Goal: Feedback & Contribution: Contribute content

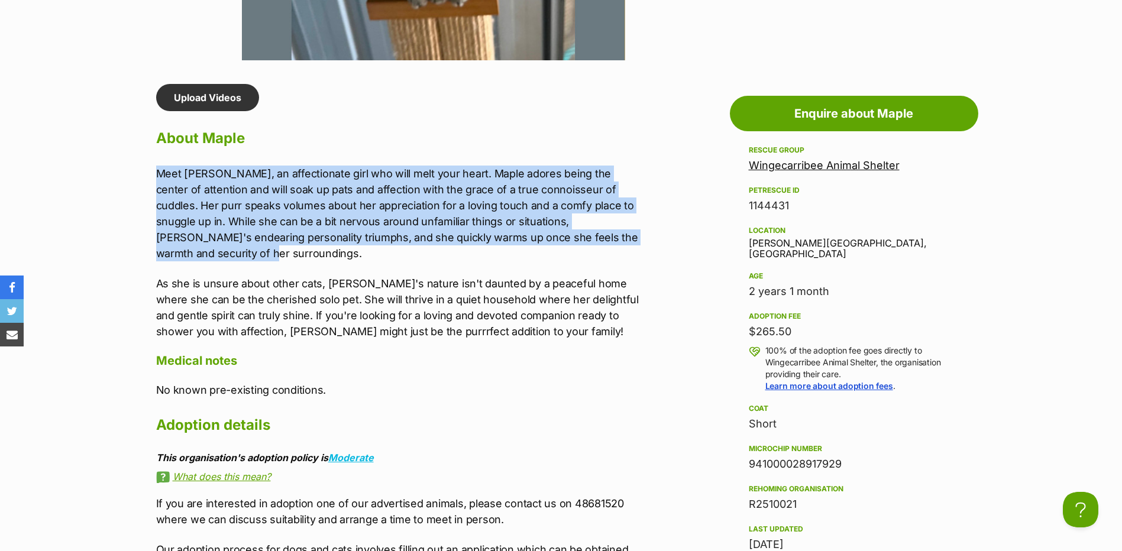
drag, startPoint x: 156, startPoint y: 160, endPoint x: 604, endPoint y: 238, distance: 454.6
click at [604, 238] on div "Upload Videos About Maple Meet [PERSON_NAME], an affectionate girl who will mel…" at bounding box center [400, 406] width 489 height 645
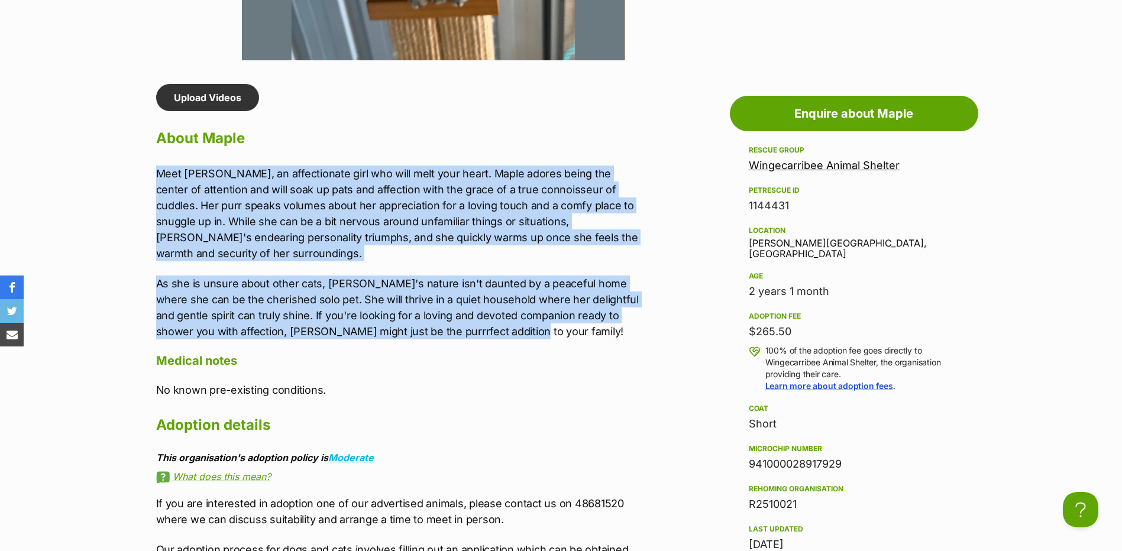
drag, startPoint x: 499, startPoint y: 323, endPoint x: 152, endPoint y: 152, distance: 386.4
click at [152, 152] on div "Upload Videos About Maple Meet Maple, an affectionate girl who will melt your h…" at bounding box center [394, 406] width 500 height 645
copy div "Meet Maple, an affectionate girl who will melt your heart. Maple adores being t…"
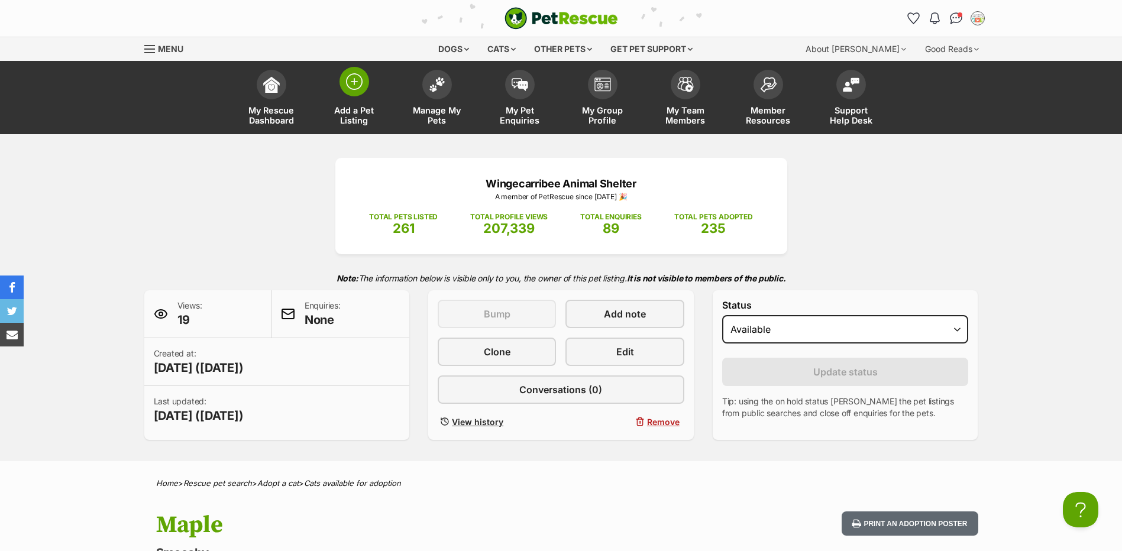
click at [373, 94] on link "Add a Pet Listing" at bounding box center [354, 99] width 83 height 70
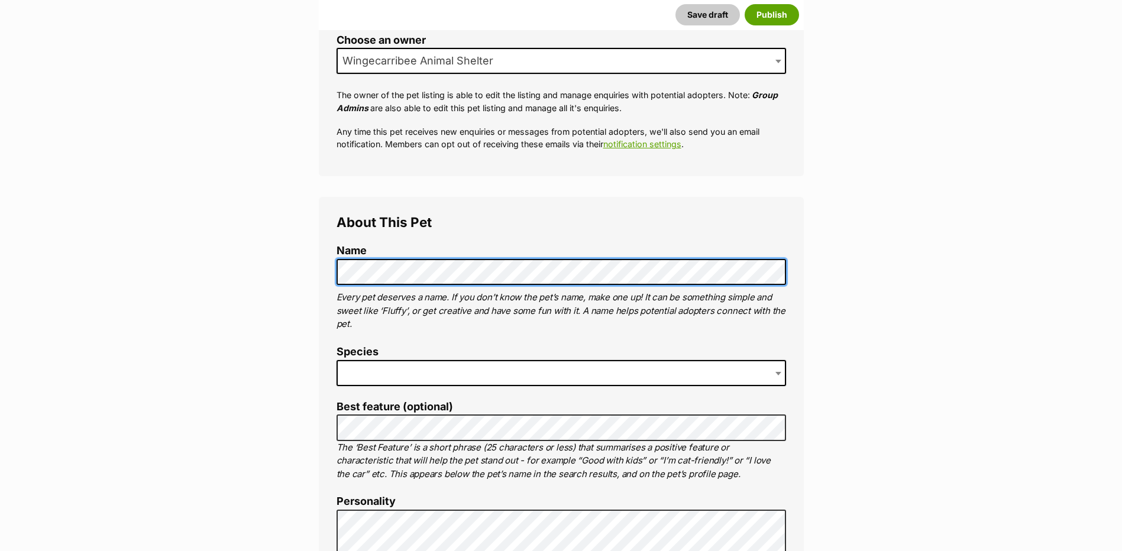
scroll to position [355, 0]
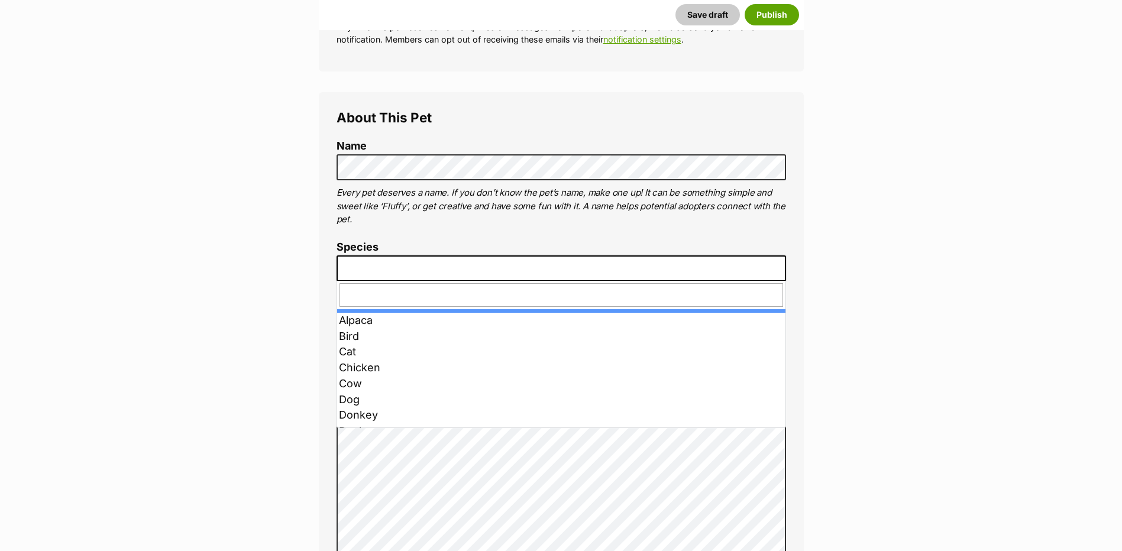
click at [362, 263] on span at bounding box center [561, 269] width 449 height 26
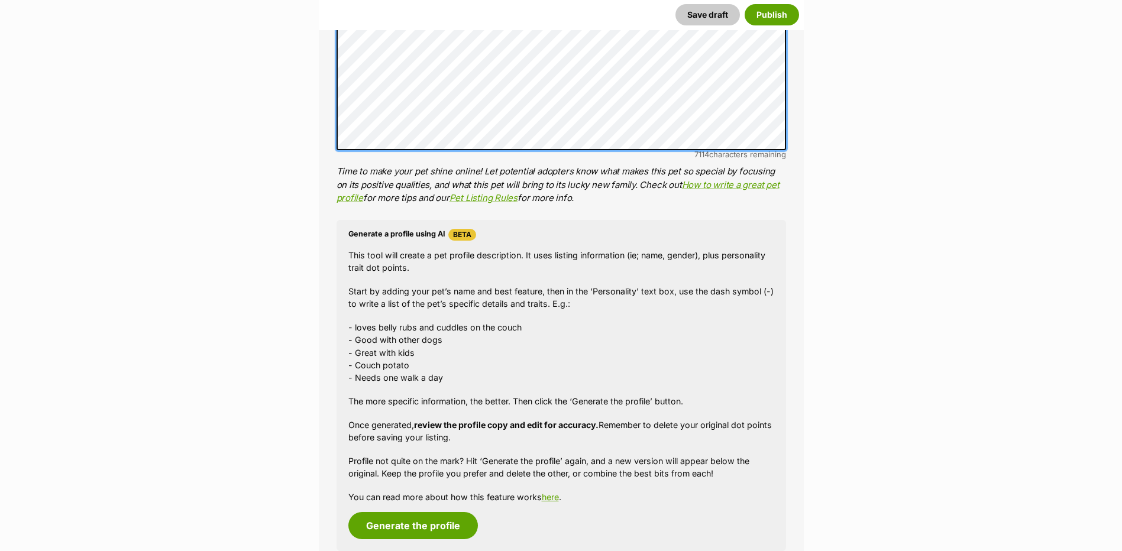
scroll to position [966, 0]
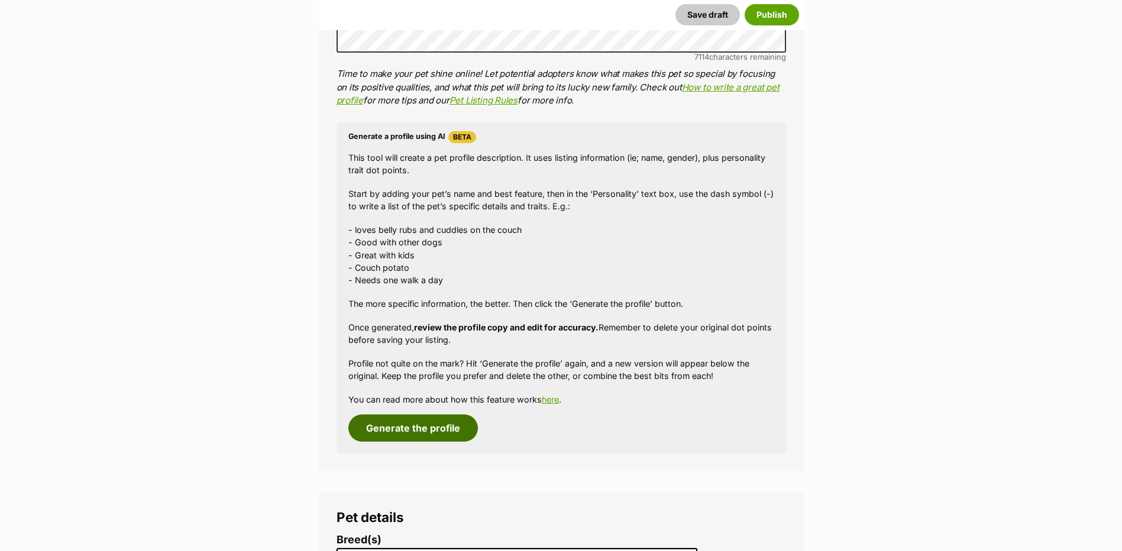
click at [416, 434] on button "Generate the profile" at bounding box center [413, 428] width 130 height 27
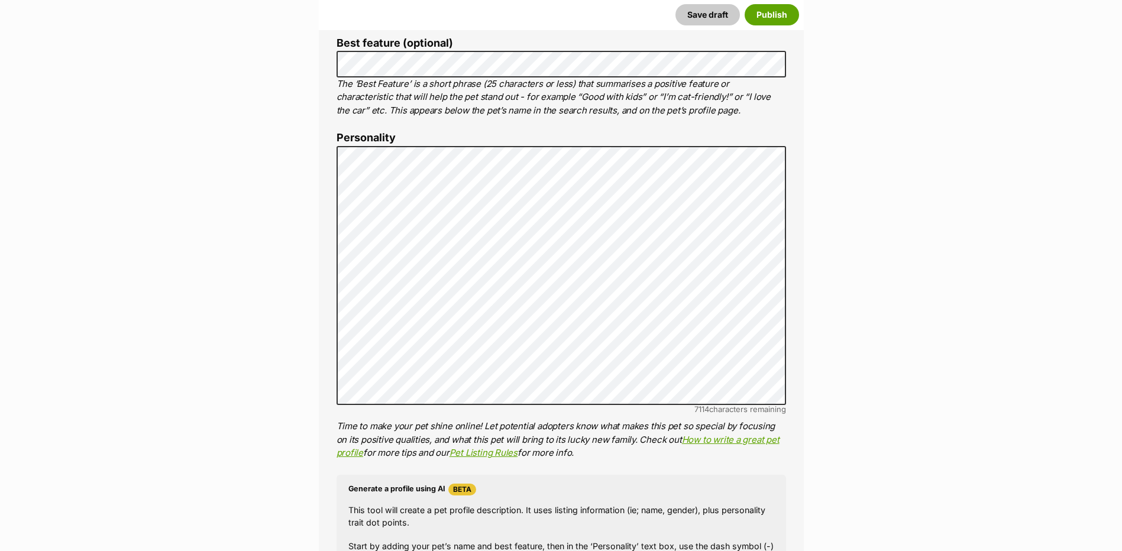
scroll to position [673, 0]
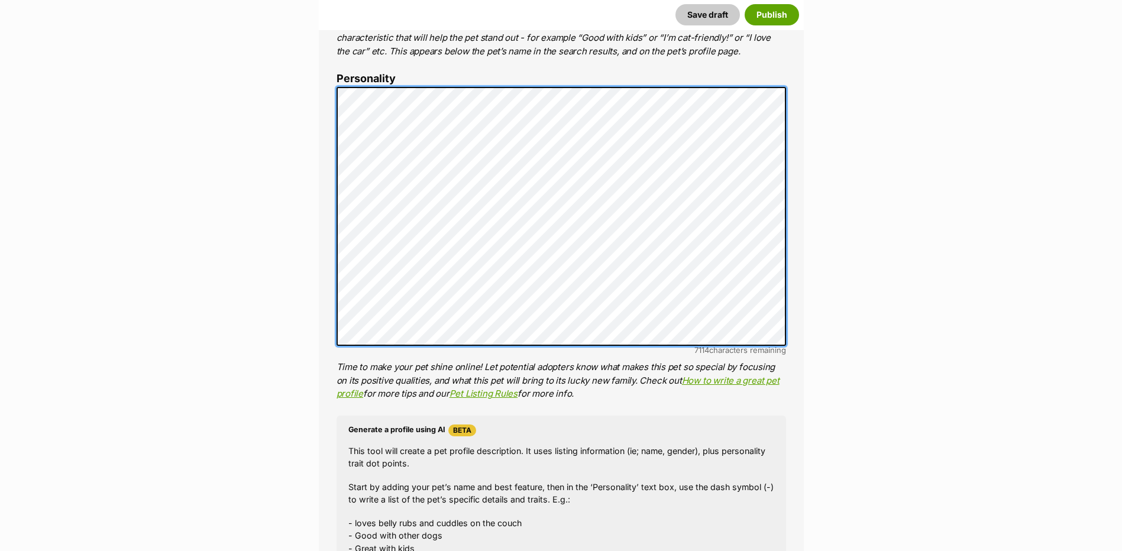
click at [328, 272] on div "About This Pet Name Henlo there, it looks like you might be using the pet name …" at bounding box center [561, 269] width 485 height 991
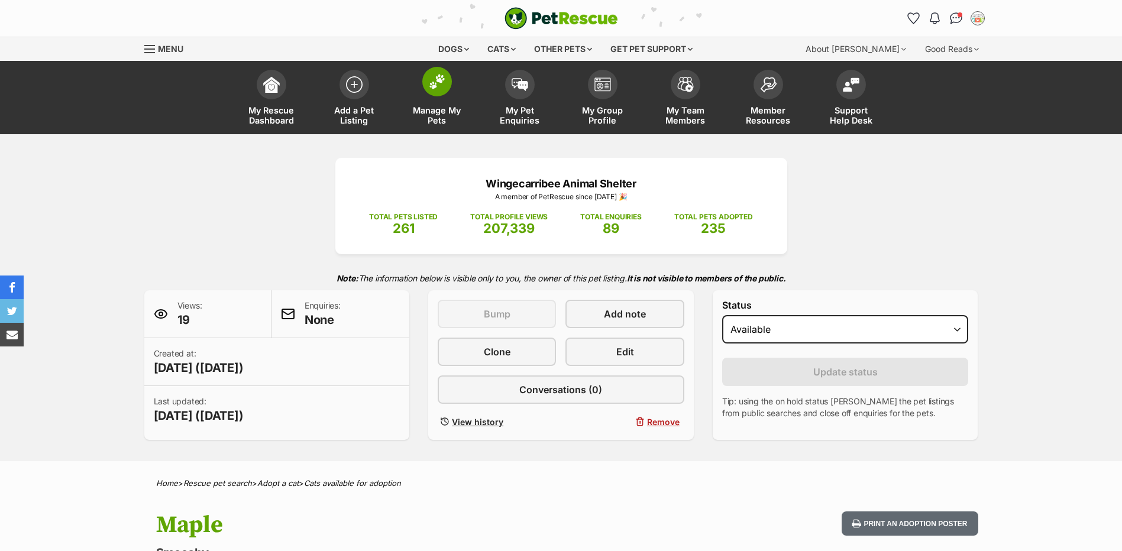
click at [445, 80] on img at bounding box center [437, 81] width 17 height 15
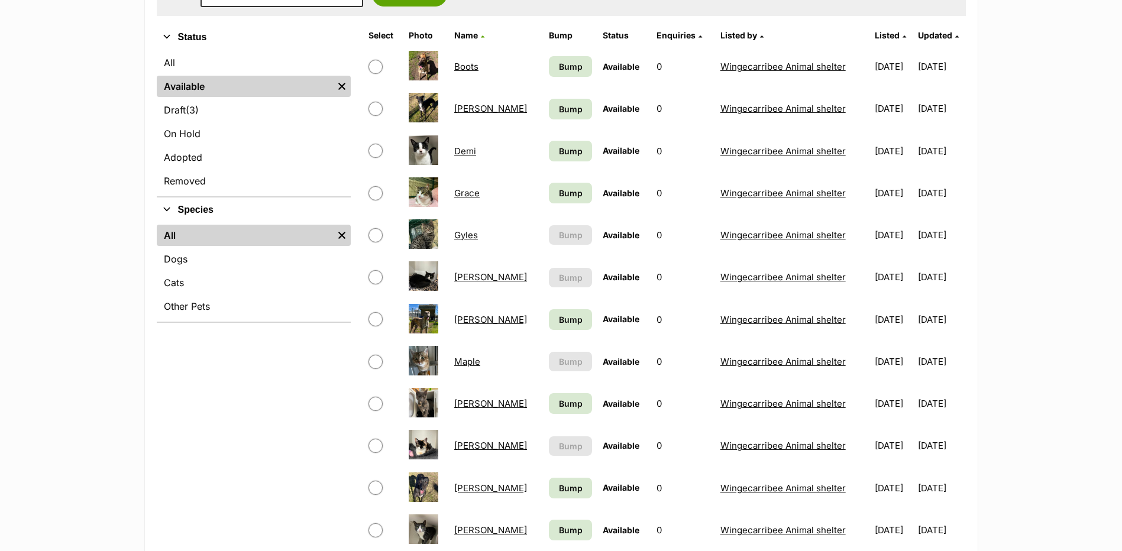
scroll to position [296, 0]
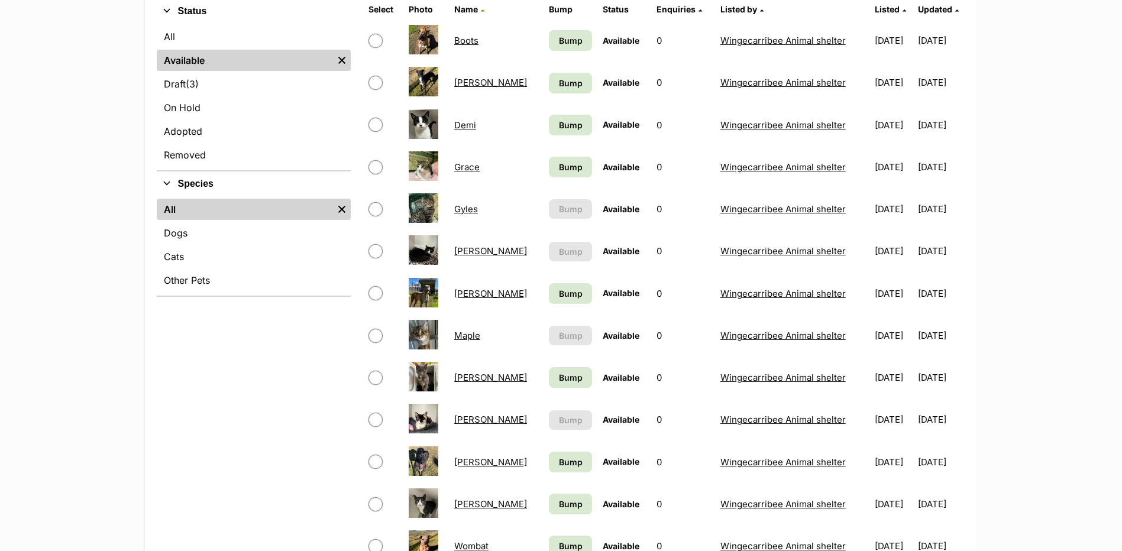
click at [465, 416] on link "Sally" at bounding box center [490, 419] width 73 height 11
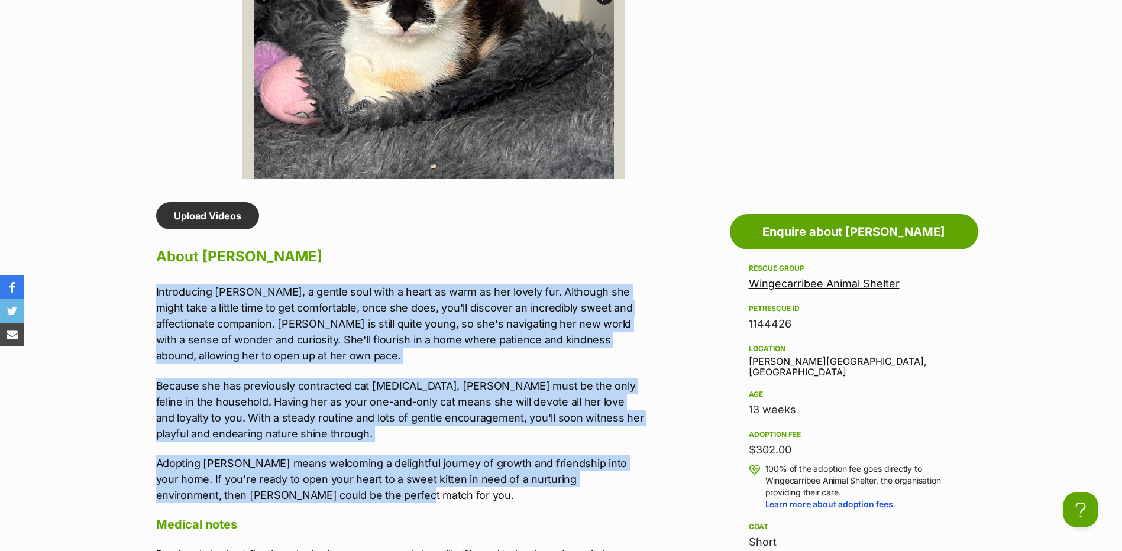
drag, startPoint x: 150, startPoint y: 293, endPoint x: 366, endPoint y: 495, distance: 295.4
click at [366, 495] on div "Upload Videos About Sally Introducing Sally, a gentle soul with a heart as warm…" at bounding box center [394, 555] width 500 height 707
copy div "Introducing Sally, a gentle soul with a heart as warm as her lovely fur. Althou…"
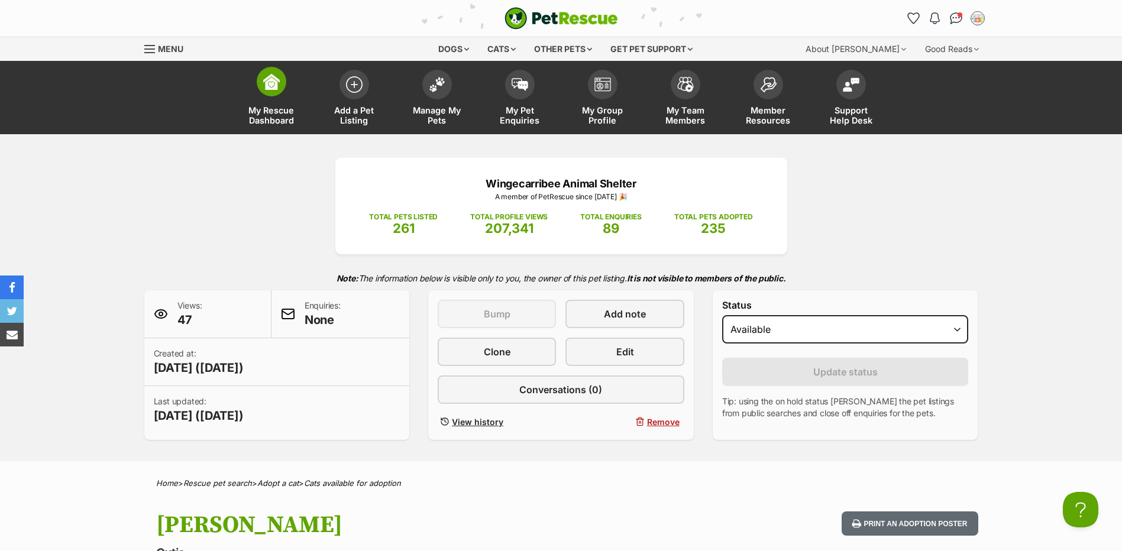
copy div "Introducing Sally, a gentle soul with a heart as warm as her lovely fur. Althou…"
click at [351, 99] on link "Add a Pet Listing" at bounding box center [354, 99] width 83 height 70
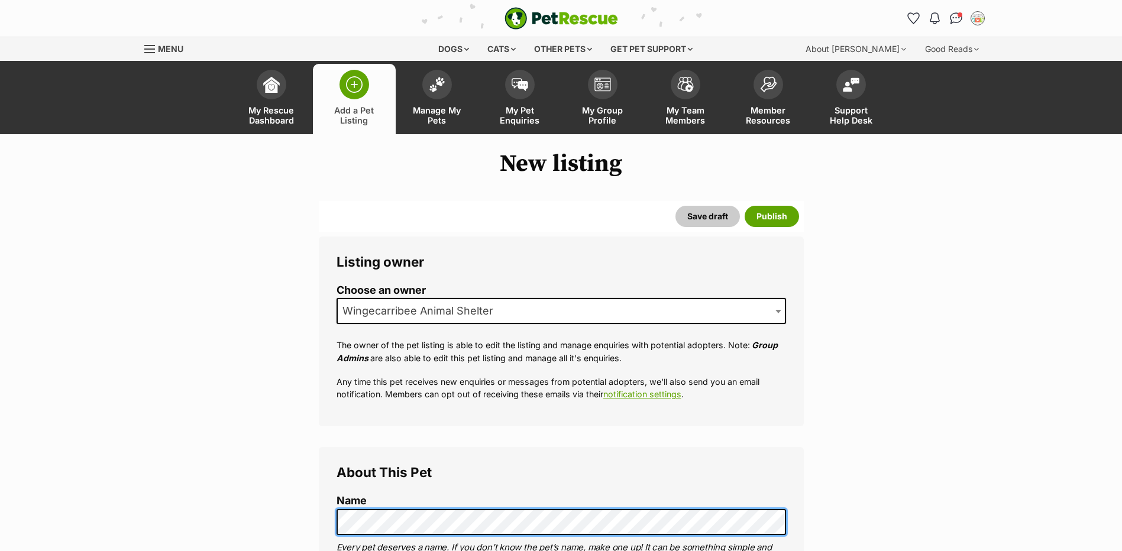
scroll to position [177, 0]
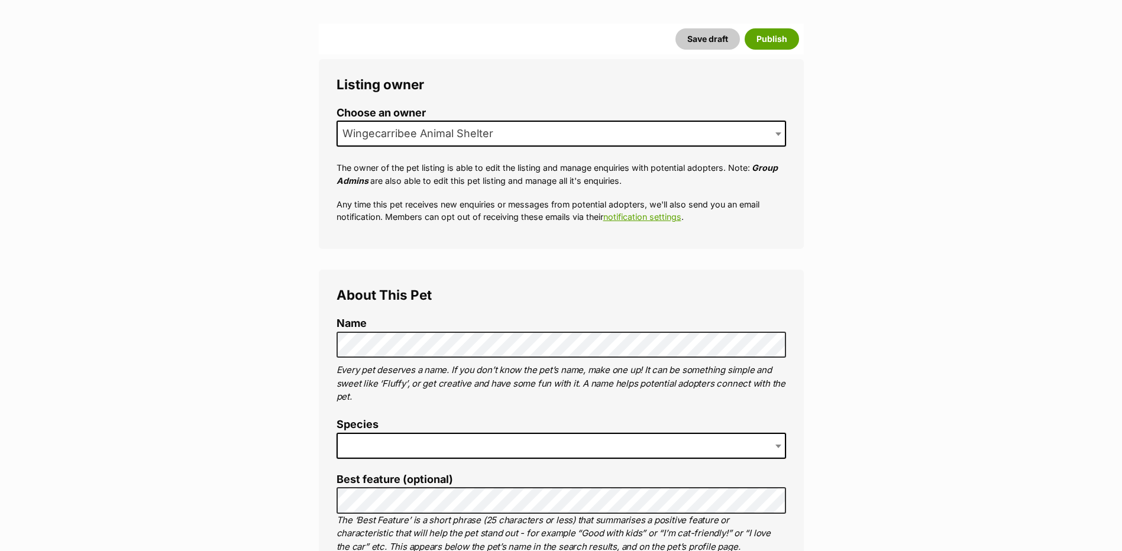
click at [363, 449] on span at bounding box center [561, 446] width 449 height 26
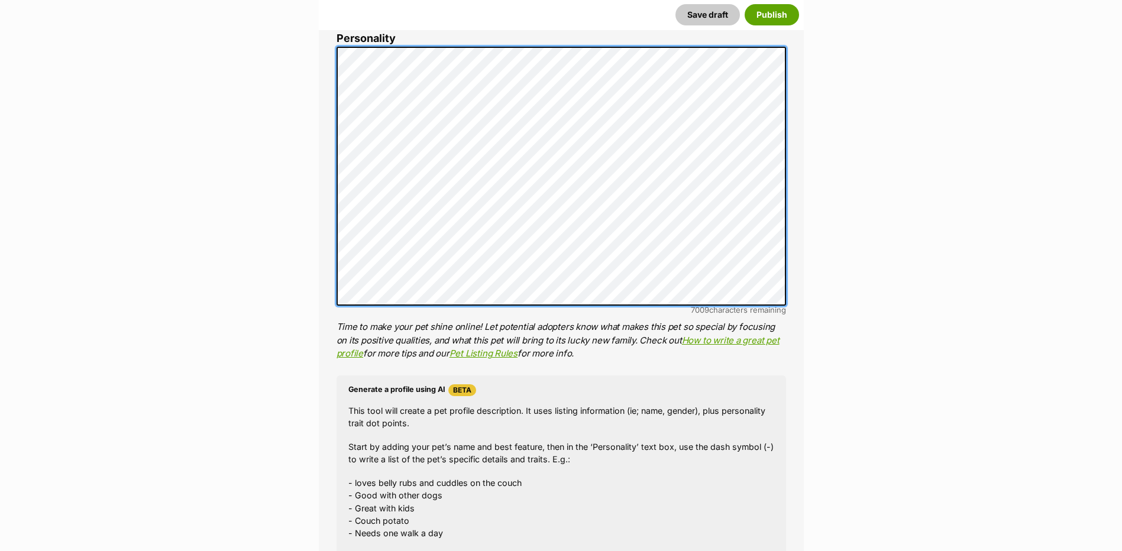
scroll to position [1005, 0]
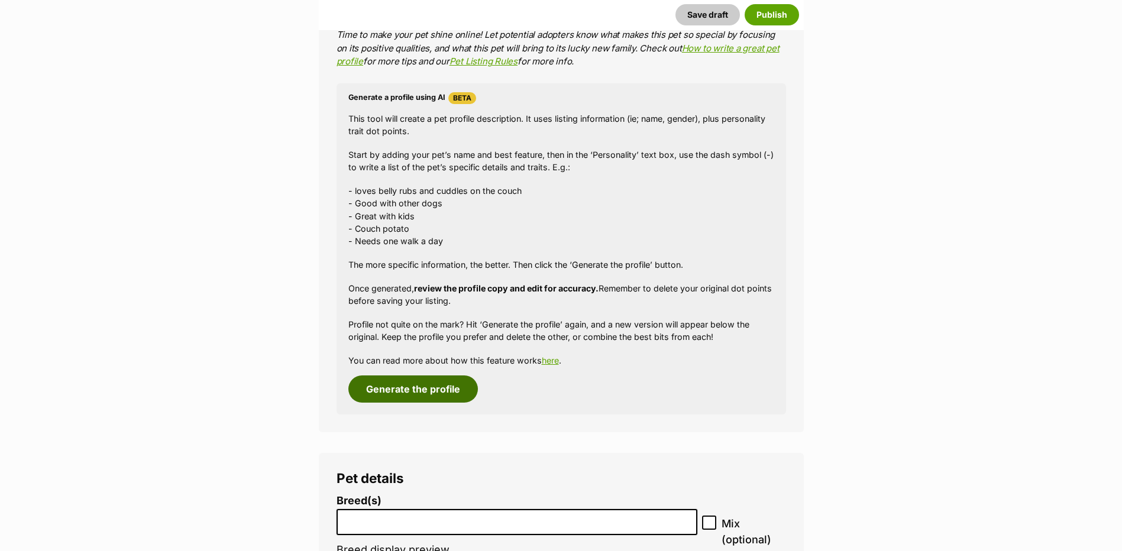
click at [439, 388] on button "Generate the profile" at bounding box center [413, 389] width 130 height 27
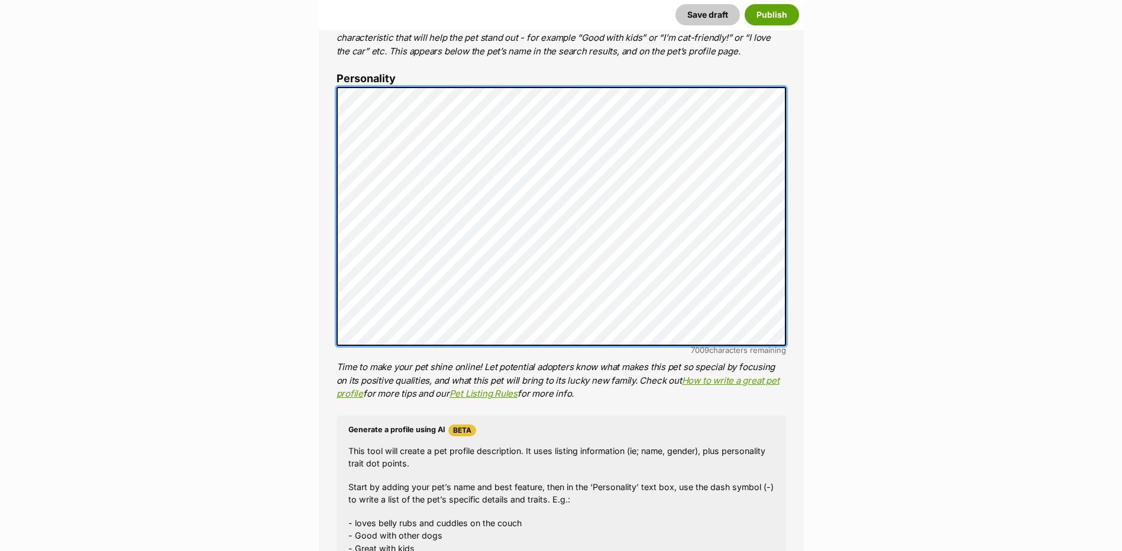
scroll to position [0, 0]
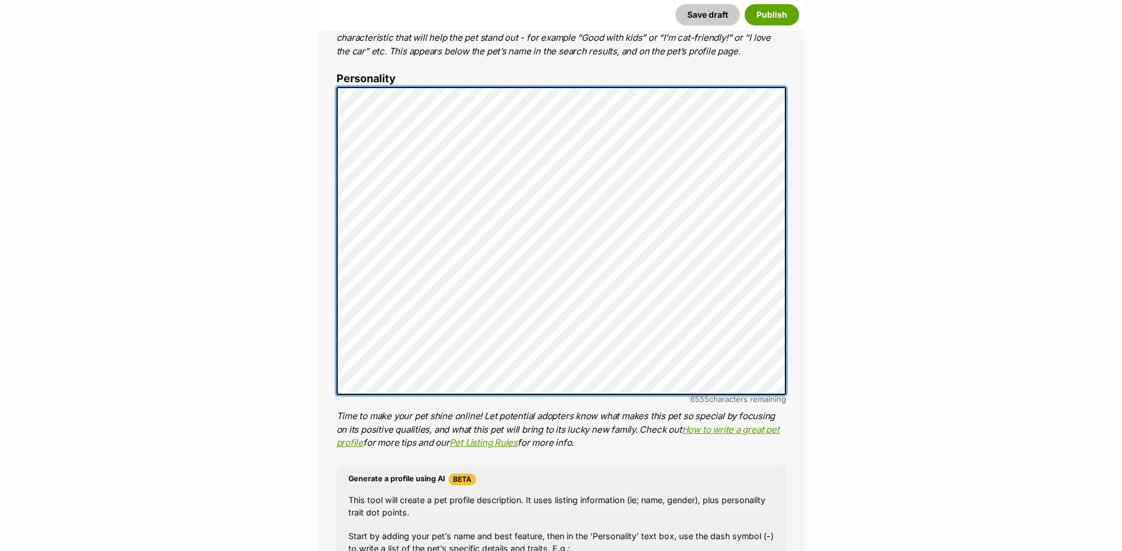
click at [331, 307] on div "About This Pet Name Henlo there, it looks like you might be using the pet name …" at bounding box center [561, 294] width 485 height 1040
